Goal: Use online tool/utility: Utilize a website feature to perform a specific function

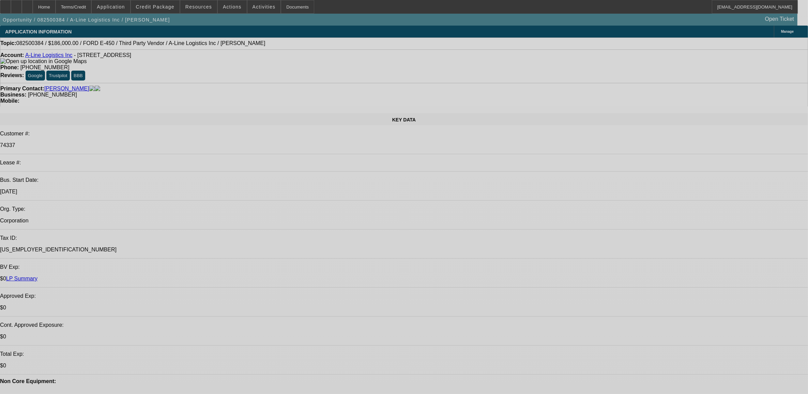
select select "0"
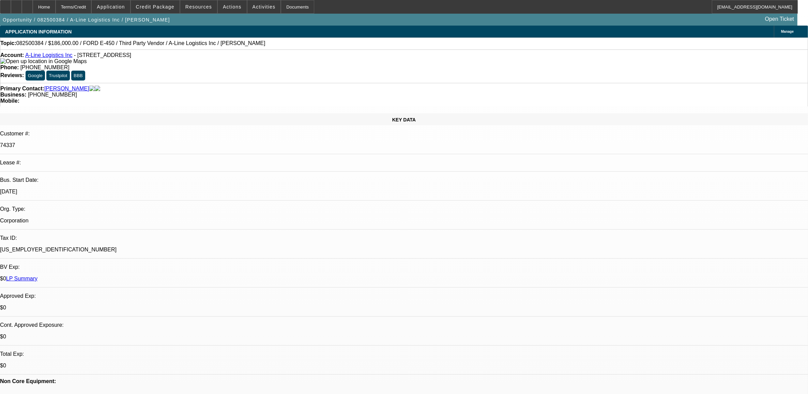
select select "0"
select select "0.1"
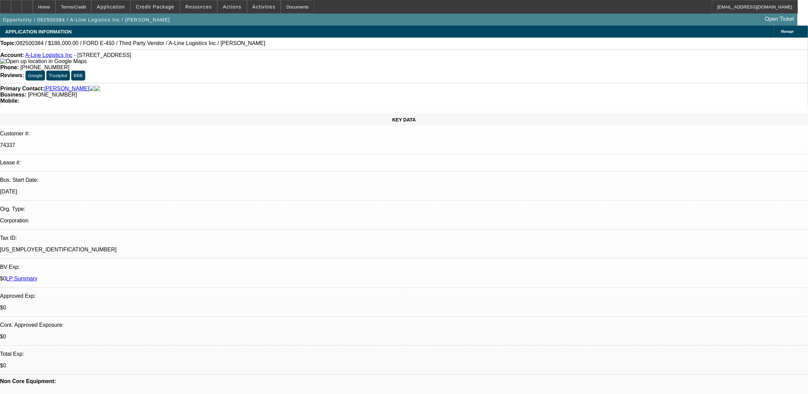
select select "0"
select select "0.1"
select select "0"
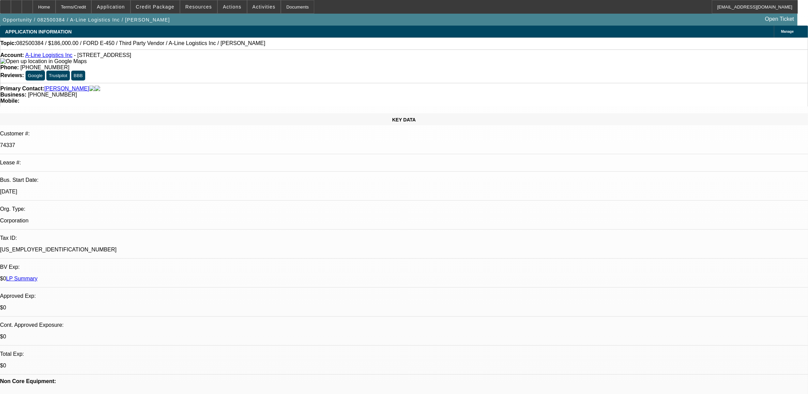
select select "0.1"
select select "1"
select select "6"
select select "1"
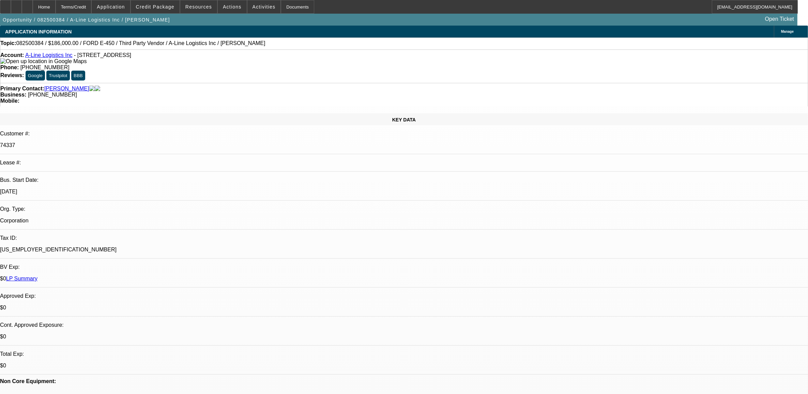
select select "1"
select select "4"
select select "1"
select select "4"
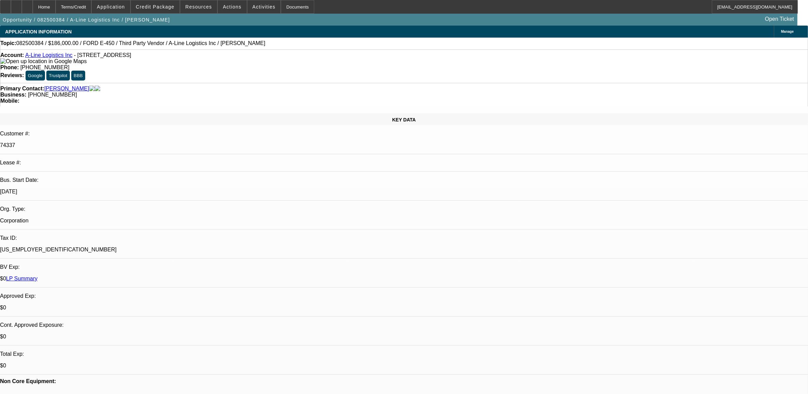
select select "1"
select select "4"
